Goal: Task Accomplishment & Management: Use online tool/utility

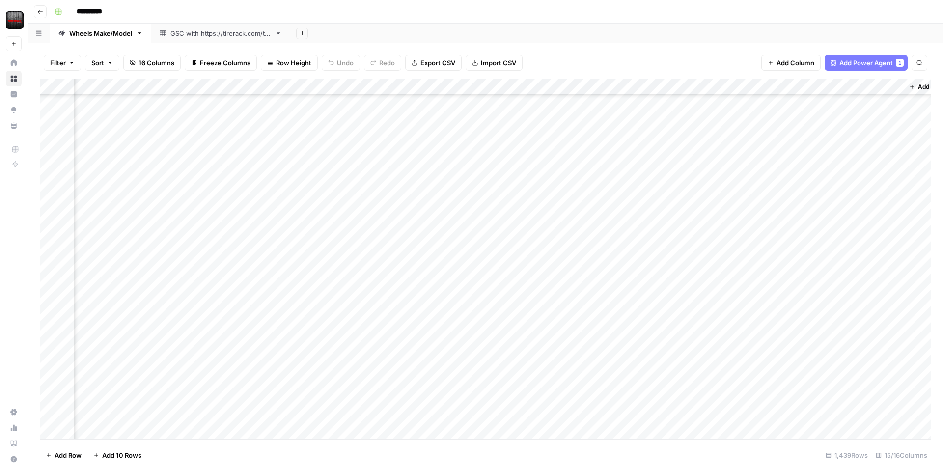
scroll to position [18408, 741]
click at [326, 354] on div "Add Column" at bounding box center [486, 259] width 892 height 361
click at [508, 355] on div "Add Column" at bounding box center [486, 259] width 892 height 361
click at [715, 353] on div "Add Column" at bounding box center [486, 259] width 892 height 361
click at [691, 359] on div "Add Column" at bounding box center [486, 259] width 892 height 361
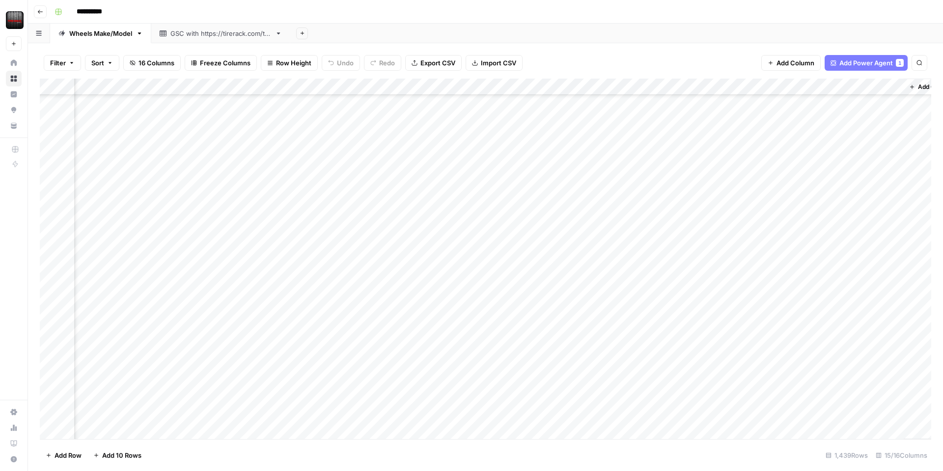
click at [626, 354] on div "Add Column" at bounding box center [486, 259] width 892 height 361
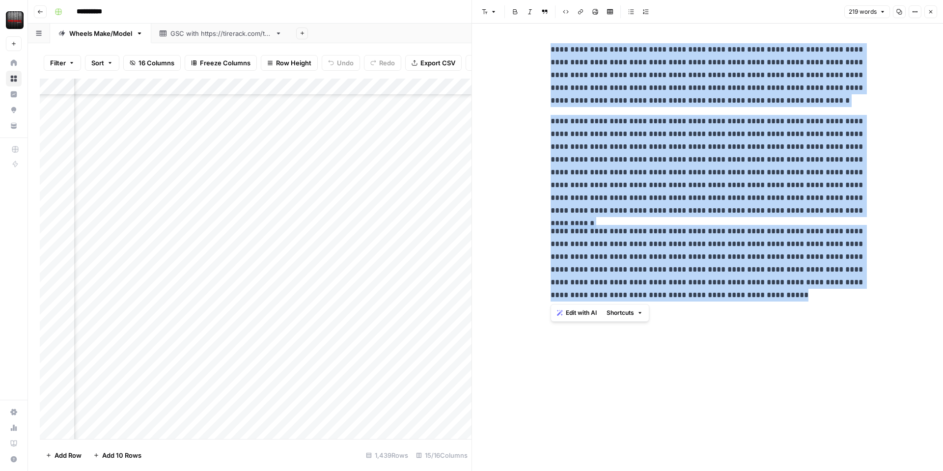
drag, startPoint x: 769, startPoint y: 310, endPoint x: 549, endPoint y: 47, distance: 342.2
click at [550, 48] on div "**********" at bounding box center [708, 248] width 326 height 448
copy div "**********"
drag, startPoint x: 933, startPoint y: 15, endPoint x: 930, endPoint y: 28, distance: 12.5
click at [933, 15] on button "Close" at bounding box center [931, 11] width 13 height 13
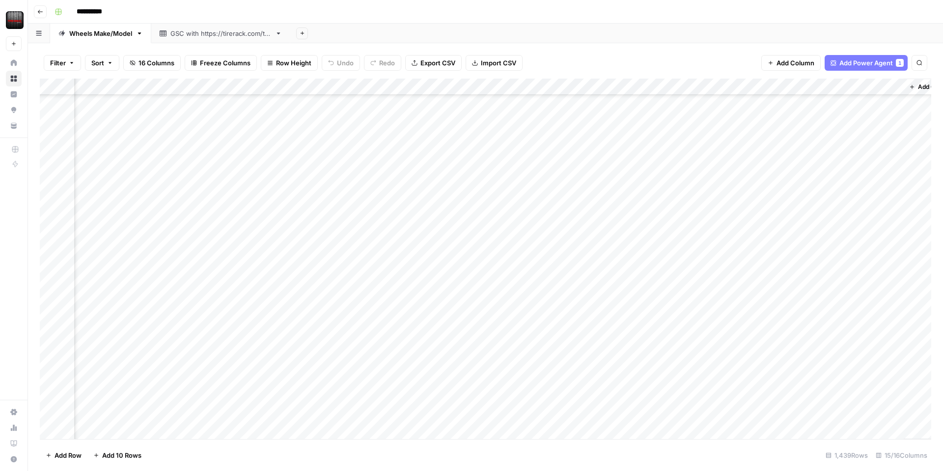
click at [793, 86] on div "Add Column" at bounding box center [486, 259] width 892 height 361
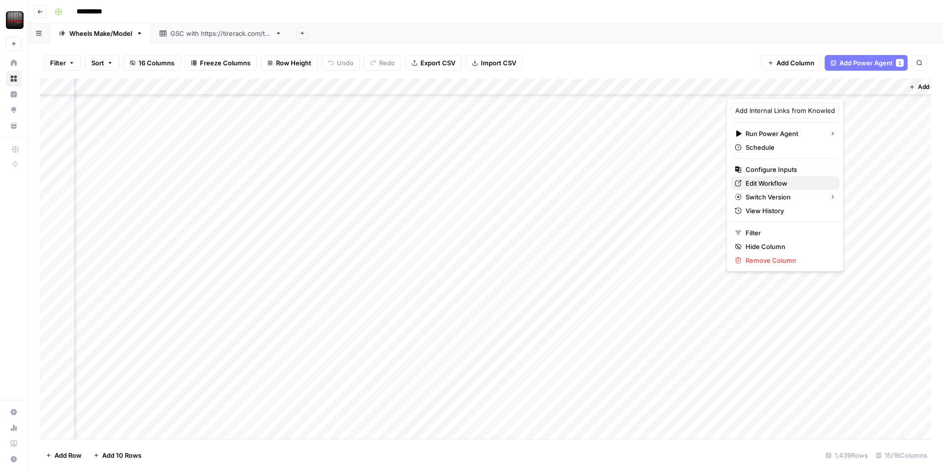
click at [754, 181] on span "Edit Workflow" at bounding box center [789, 183] width 86 height 10
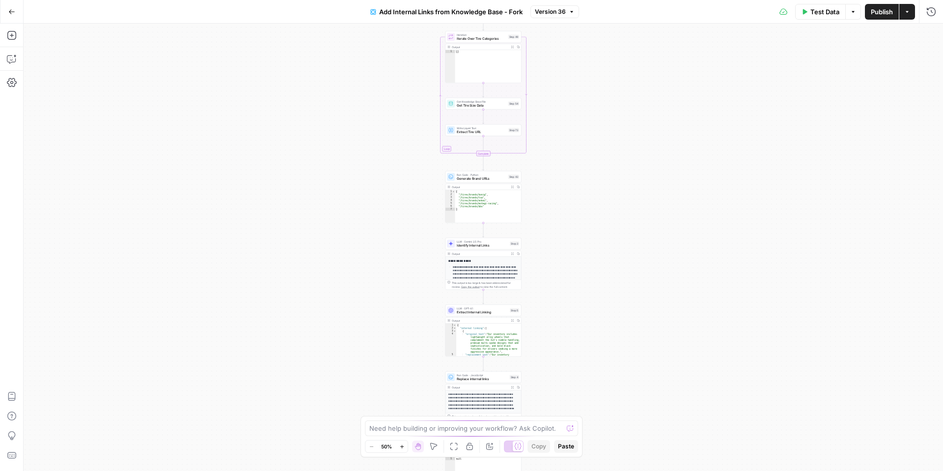
click at [828, 14] on span "Test Data" at bounding box center [825, 12] width 29 height 10
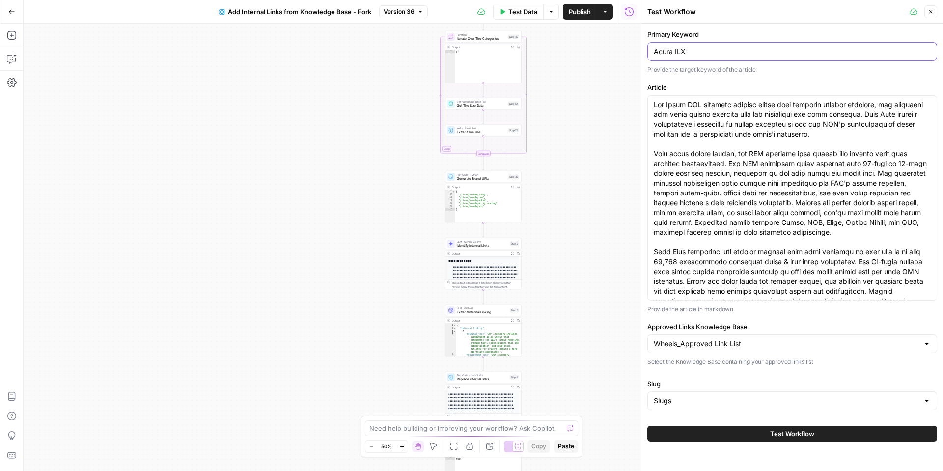
click at [690, 49] on input "Acura ILX" at bounding box center [792, 52] width 277 height 10
type input "Tesla Model Y"
click at [814, 238] on textarea "Article" at bounding box center [792, 208] width 277 height 216
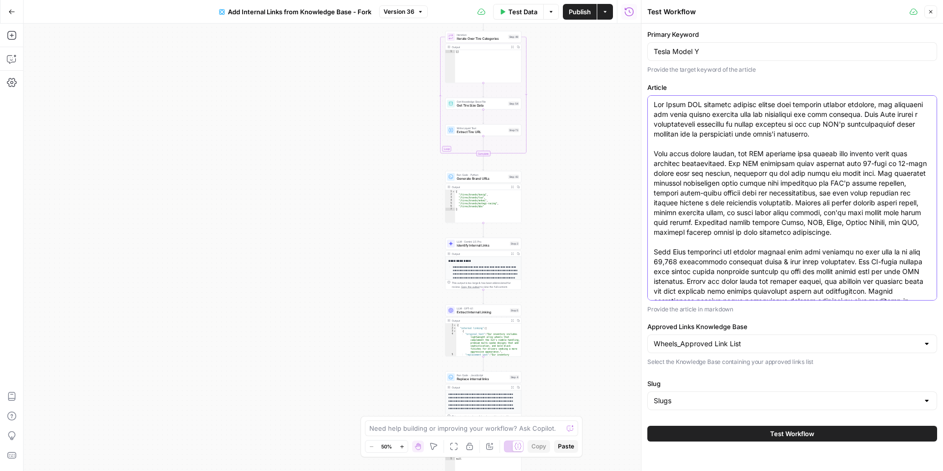
click at [813, 238] on textarea "Article" at bounding box center [792, 208] width 277 height 216
click at [812, 238] on textarea "Article" at bounding box center [792, 208] width 277 height 216
drag, startPoint x: 854, startPoint y: 290, endPoint x: 642, endPoint y: 98, distance: 287.0
click at [642, 98] on div "Test Workflow Close Primary Keyword Tesla Model Y Provide the target keyword of…" at bounding box center [792, 235] width 302 height 471
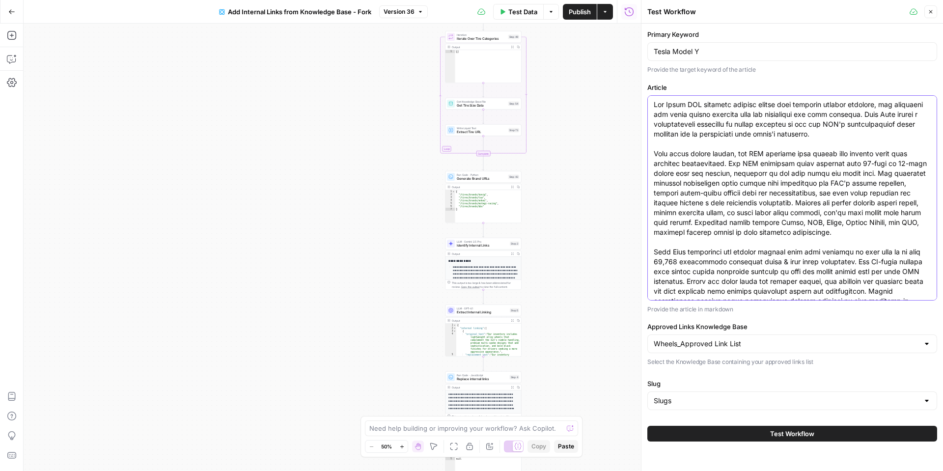
paste textarea "Tesla Model Y combines electric performance with versatile SUV practicality, an…"
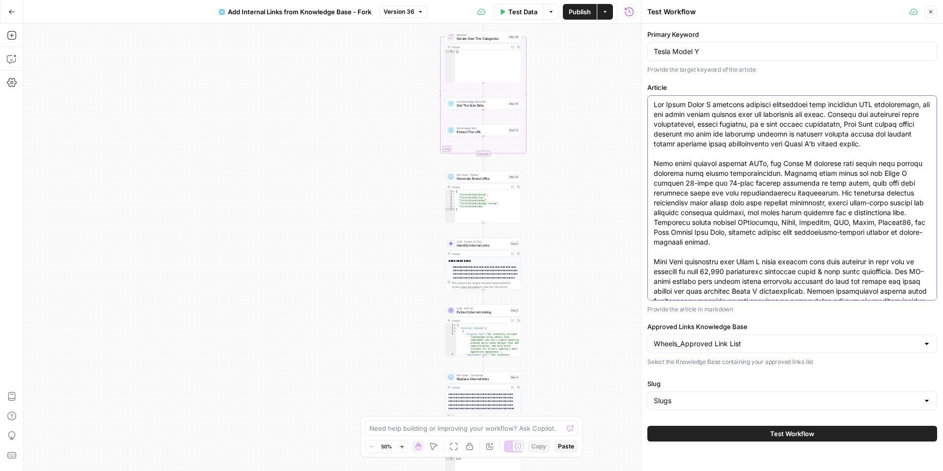
type textarea "The Tesla Model Y combines electric performance with versatile SUV practicality…"
click at [758, 436] on button "Test Workflow" at bounding box center [793, 434] width 290 height 16
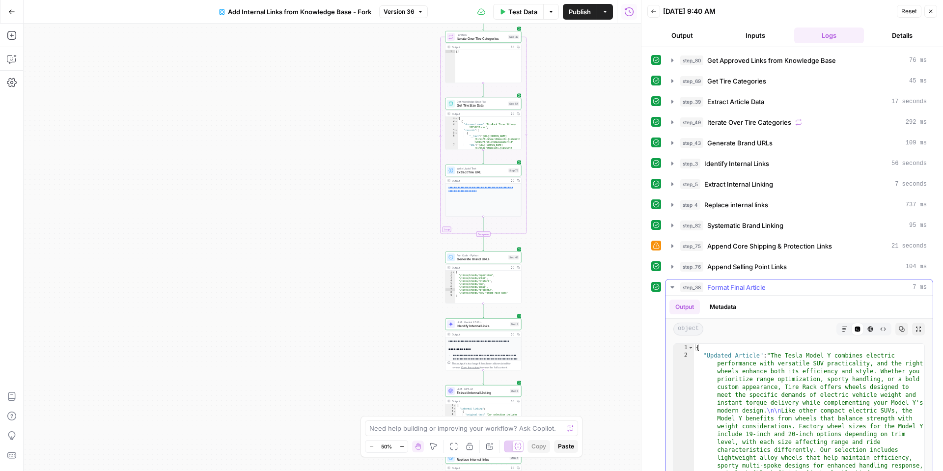
click at [846, 330] on icon "button" at bounding box center [845, 329] width 6 height 6
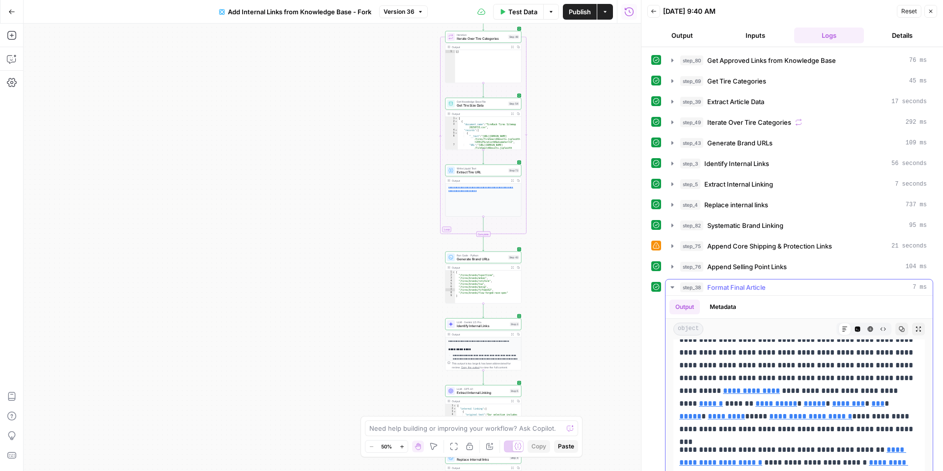
scroll to position [171, 0]
drag, startPoint x: 853, startPoint y: 388, endPoint x: 710, endPoint y: 388, distance: 144.0
click at [710, 388] on div "/wheels/brands/flow-one-race-spec Open in a new tab" at bounding box center [801, 389] width 189 height 19
copy span "/wheels/brands/flow-one-race-spec"
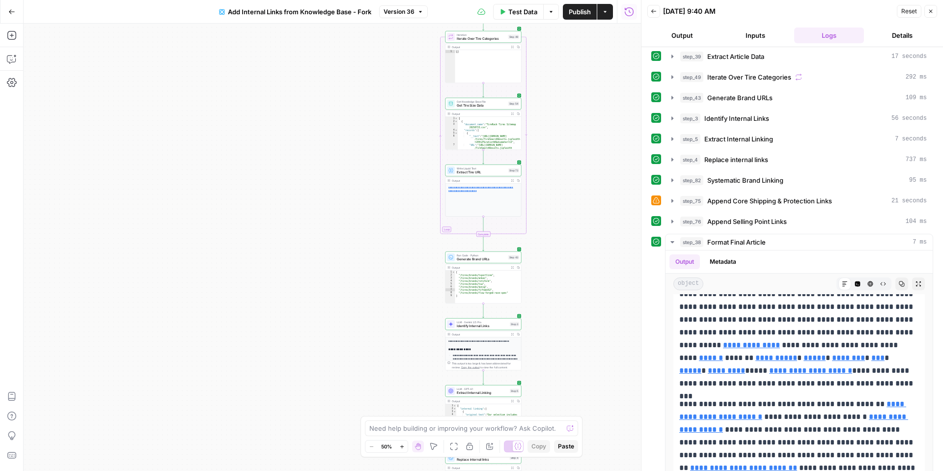
scroll to position [183, 0]
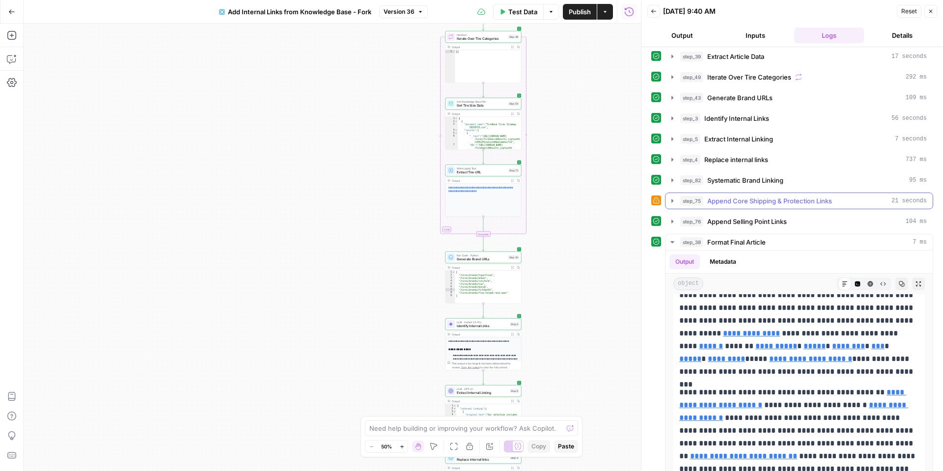
click at [675, 202] on icon "button" at bounding box center [673, 201] width 8 height 8
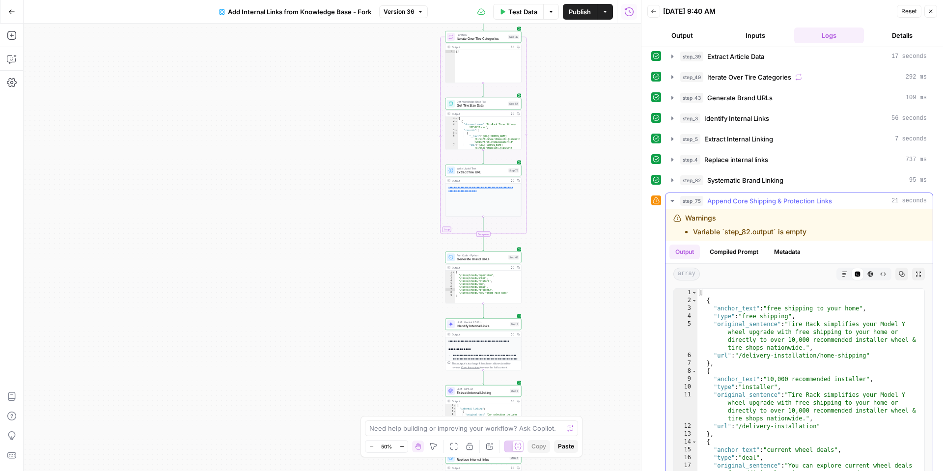
click at [674, 202] on icon "button" at bounding box center [673, 201] width 8 height 8
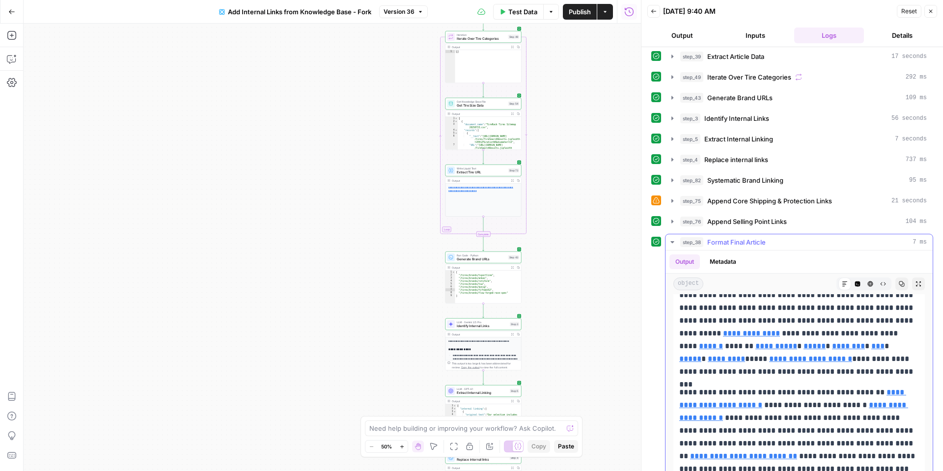
scroll to position [76, 0]
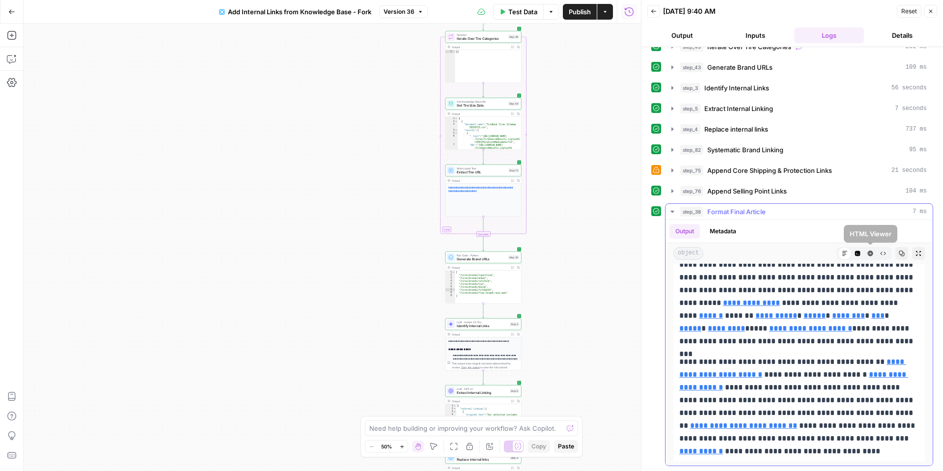
click at [858, 255] on icon "button" at bounding box center [857, 253] width 5 height 5
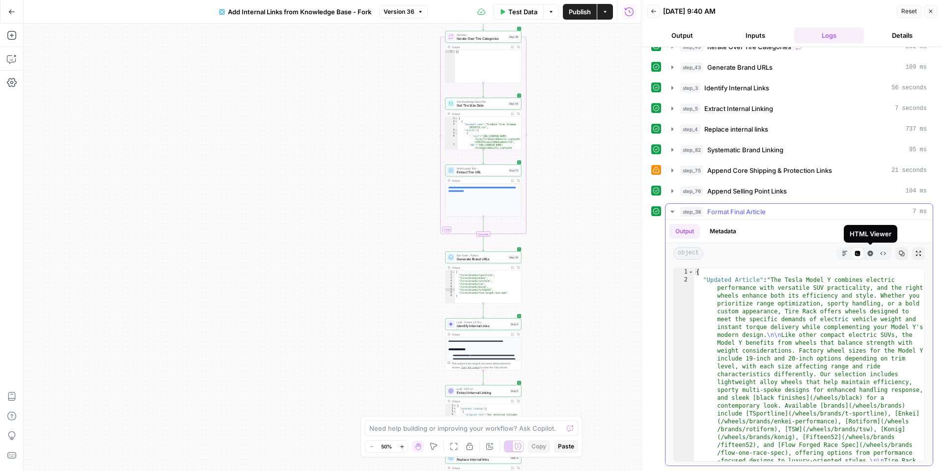
click at [868, 255] on icon "button" at bounding box center [871, 254] width 6 height 6
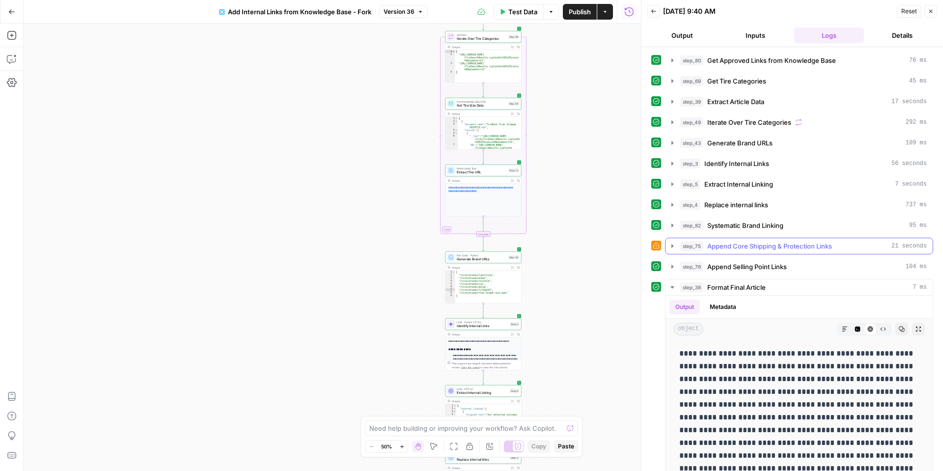
click at [674, 246] on icon "button" at bounding box center [673, 246] width 8 height 8
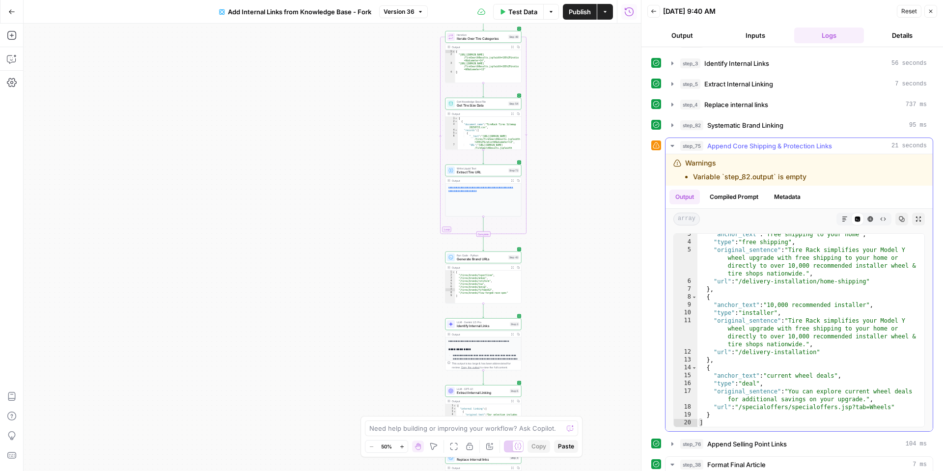
scroll to position [100, 0]
click at [673, 147] on icon "button" at bounding box center [673, 146] width 8 height 8
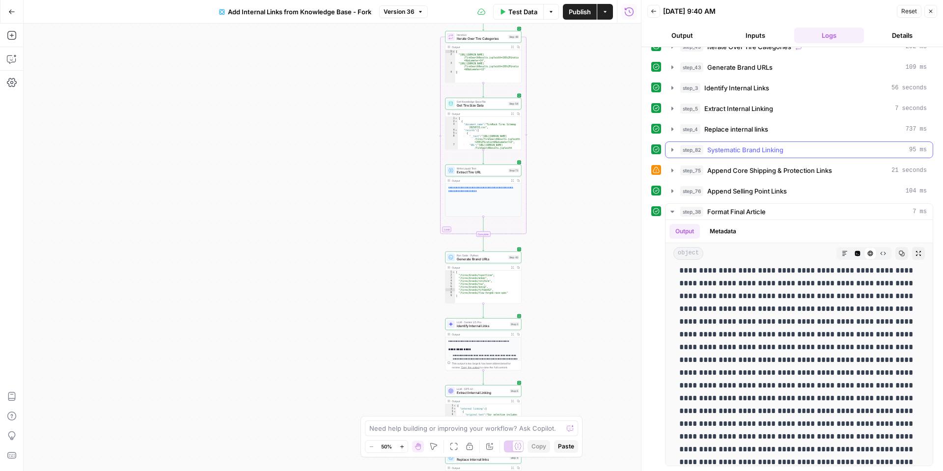
scroll to position [76, 0]
click at [933, 10] on icon "button" at bounding box center [931, 11] width 6 height 6
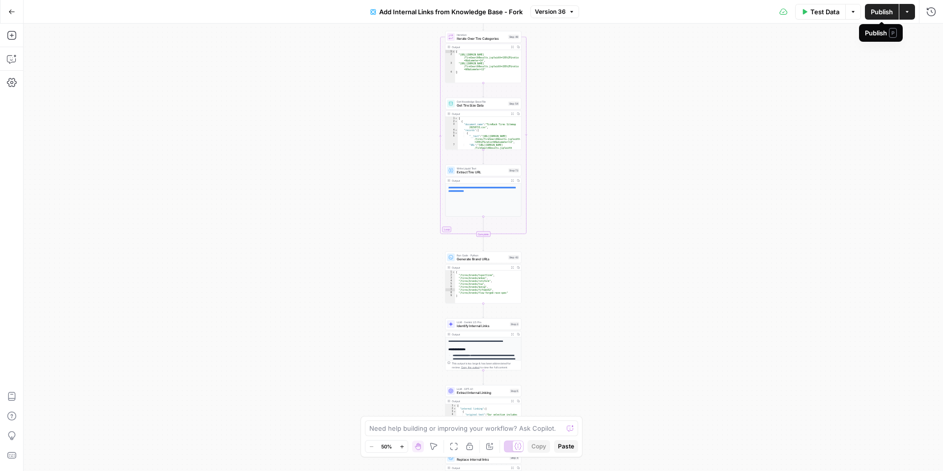
click at [889, 11] on span "Publish" at bounding box center [882, 12] width 22 height 10
